Goal: Find specific page/section: Find specific page/section

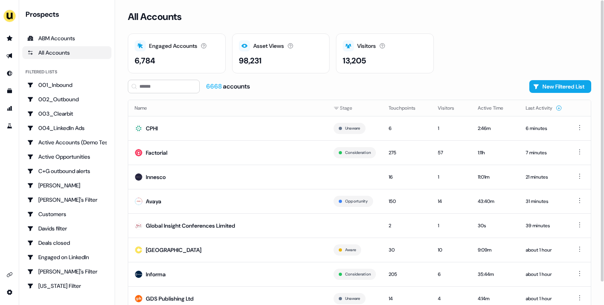
scroll to position [25, 0]
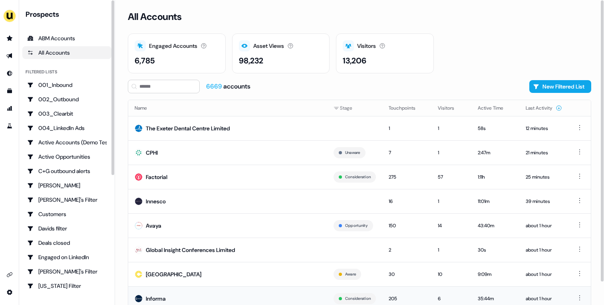
scroll to position [25, 0]
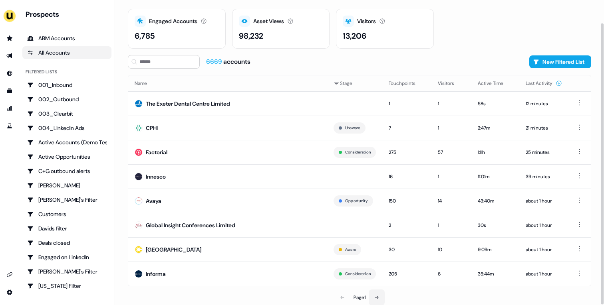
click at [376, 296] on icon at bounding box center [376, 297] width 5 height 5
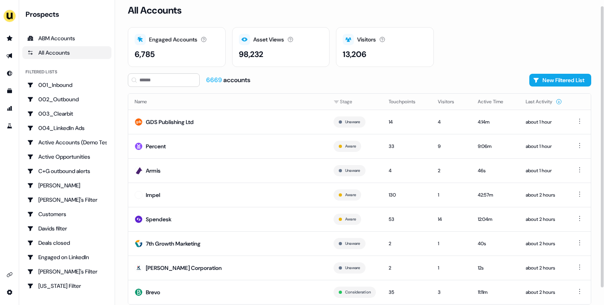
scroll to position [25, 0]
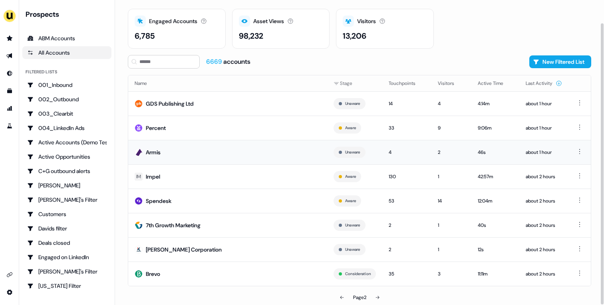
click at [255, 160] on td "Armis" at bounding box center [227, 152] width 199 height 24
